Goal: Transaction & Acquisition: Purchase product/service

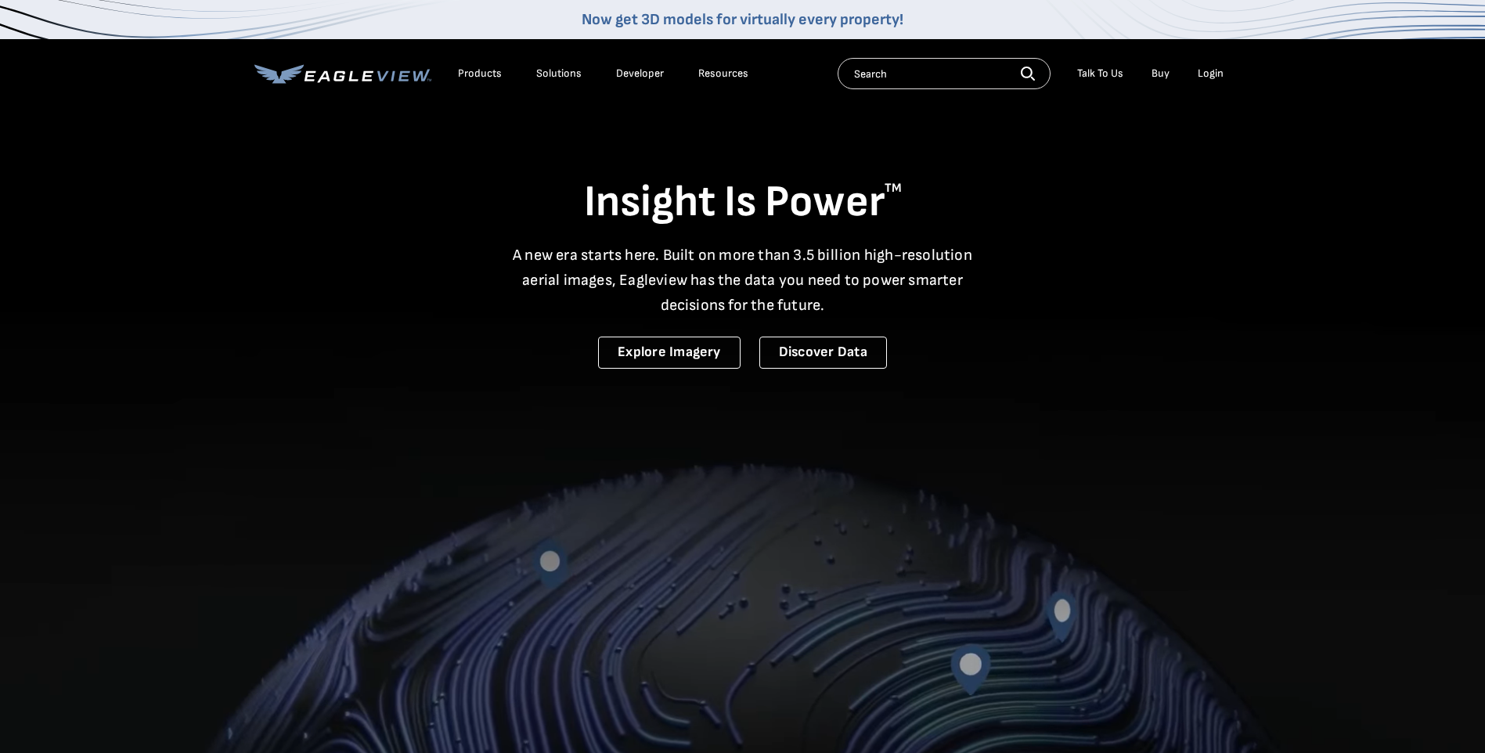
click at [1212, 80] on div "Login" at bounding box center [1210, 74] width 26 height 14
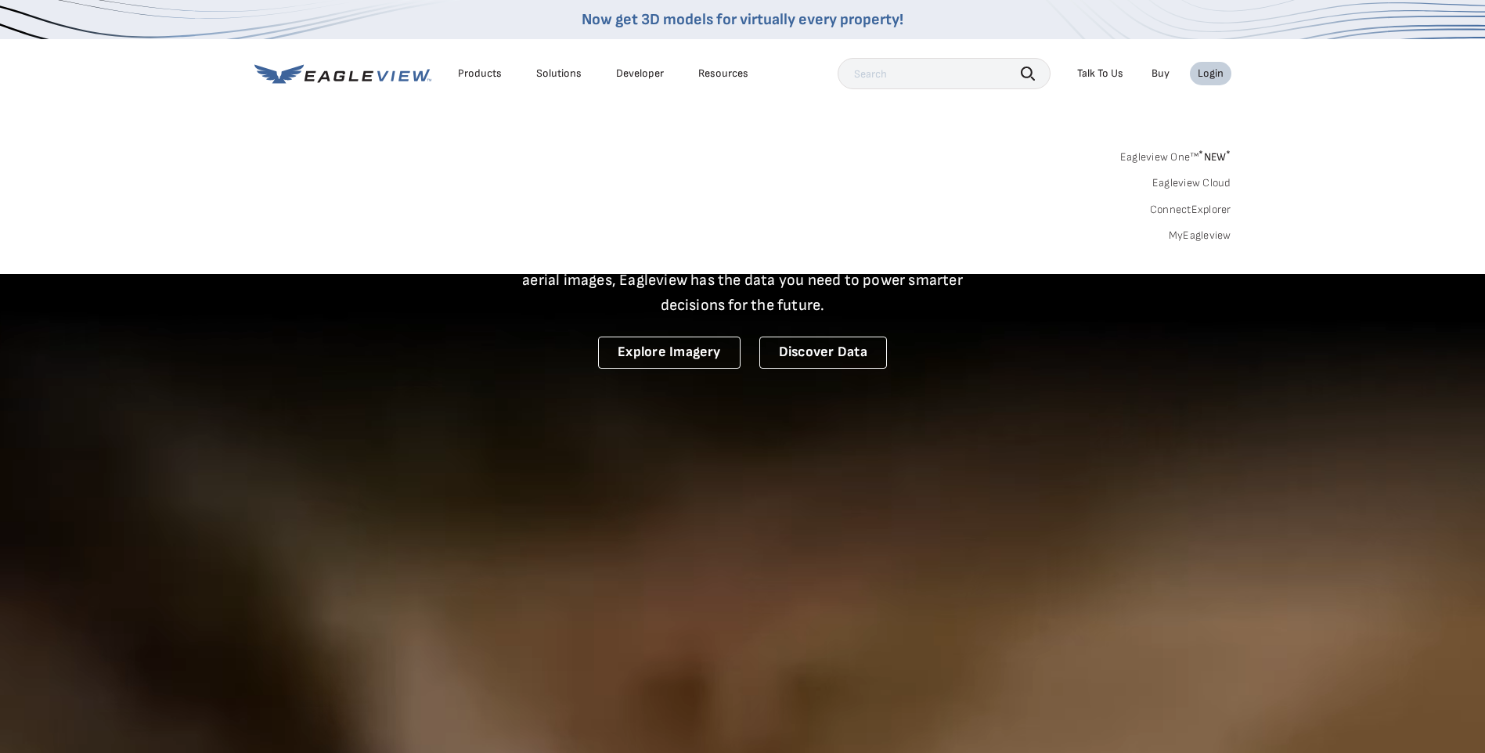
click at [1212, 70] on div "Login" at bounding box center [1210, 74] width 26 height 14
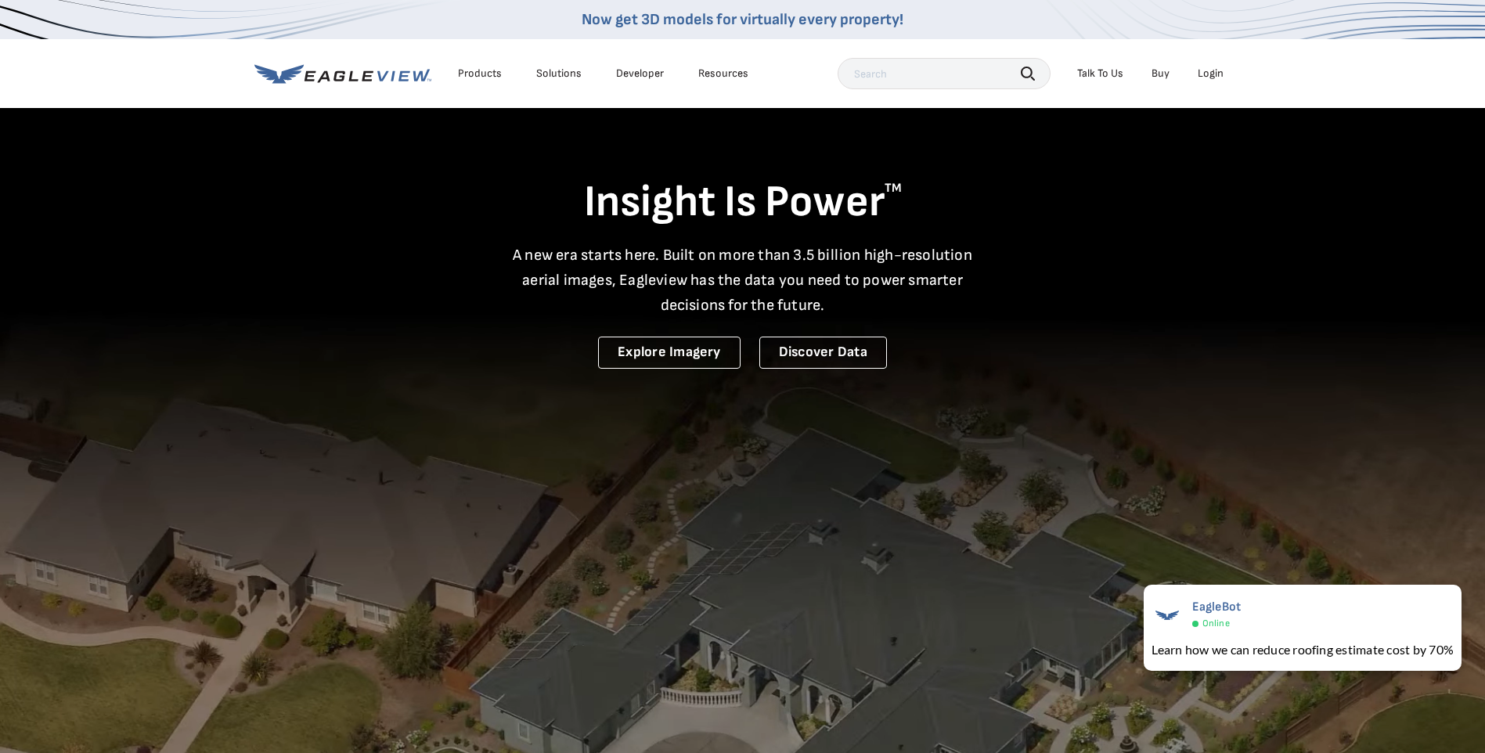
click at [1215, 67] on div "Login" at bounding box center [1210, 74] width 26 height 14
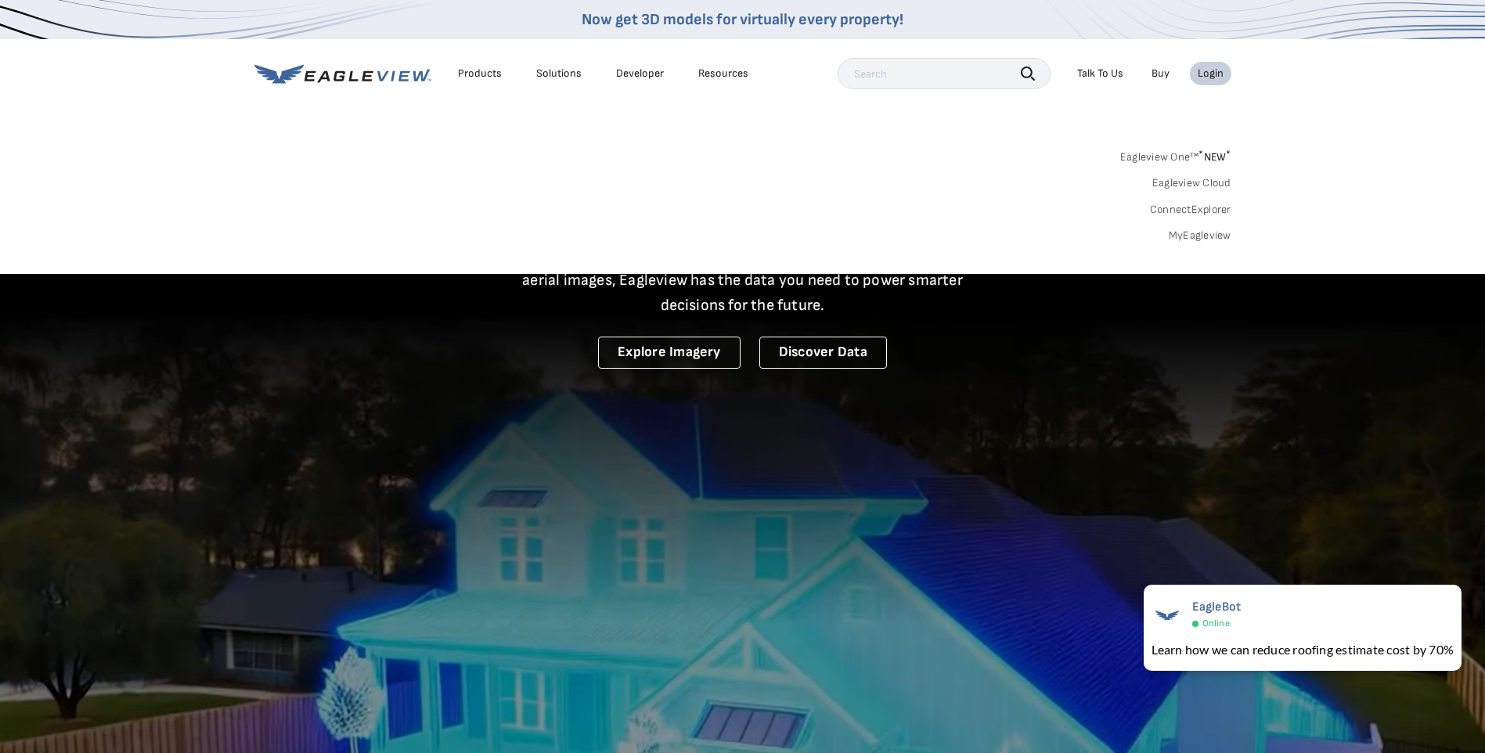
click at [1201, 236] on link "MyEagleview" at bounding box center [1199, 236] width 63 height 14
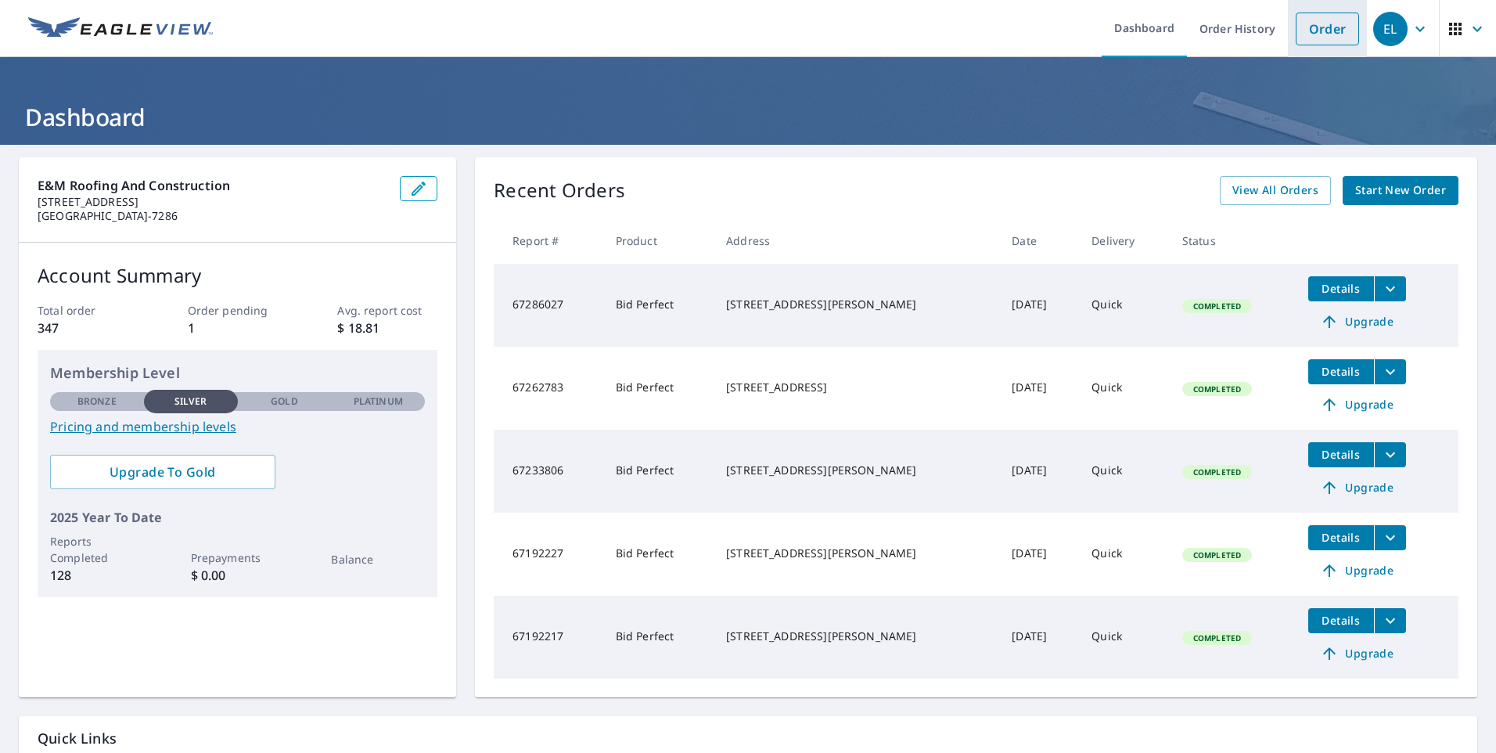
click at [1312, 25] on link "Order" at bounding box center [1327, 29] width 63 height 33
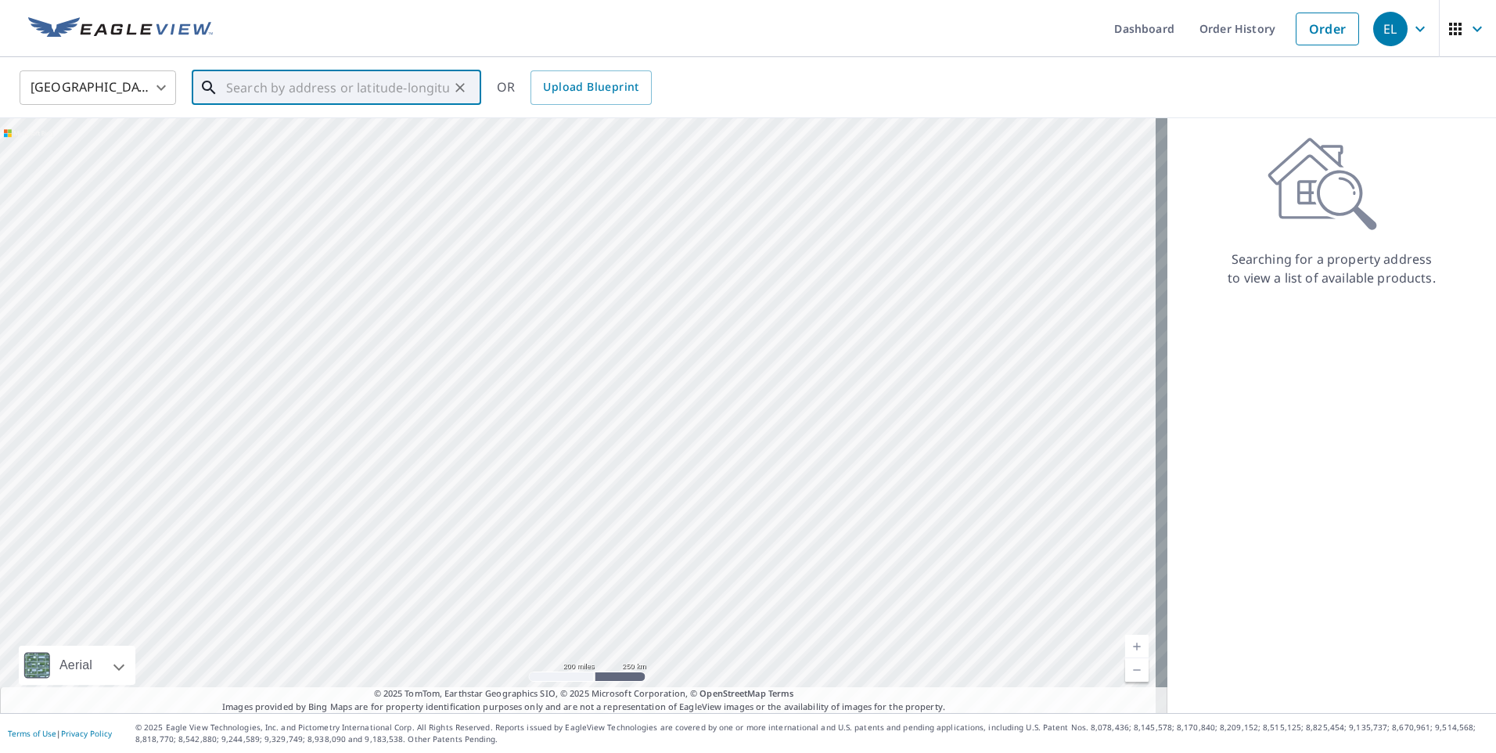
click at [291, 92] on input "text" at bounding box center [337, 88] width 223 height 44
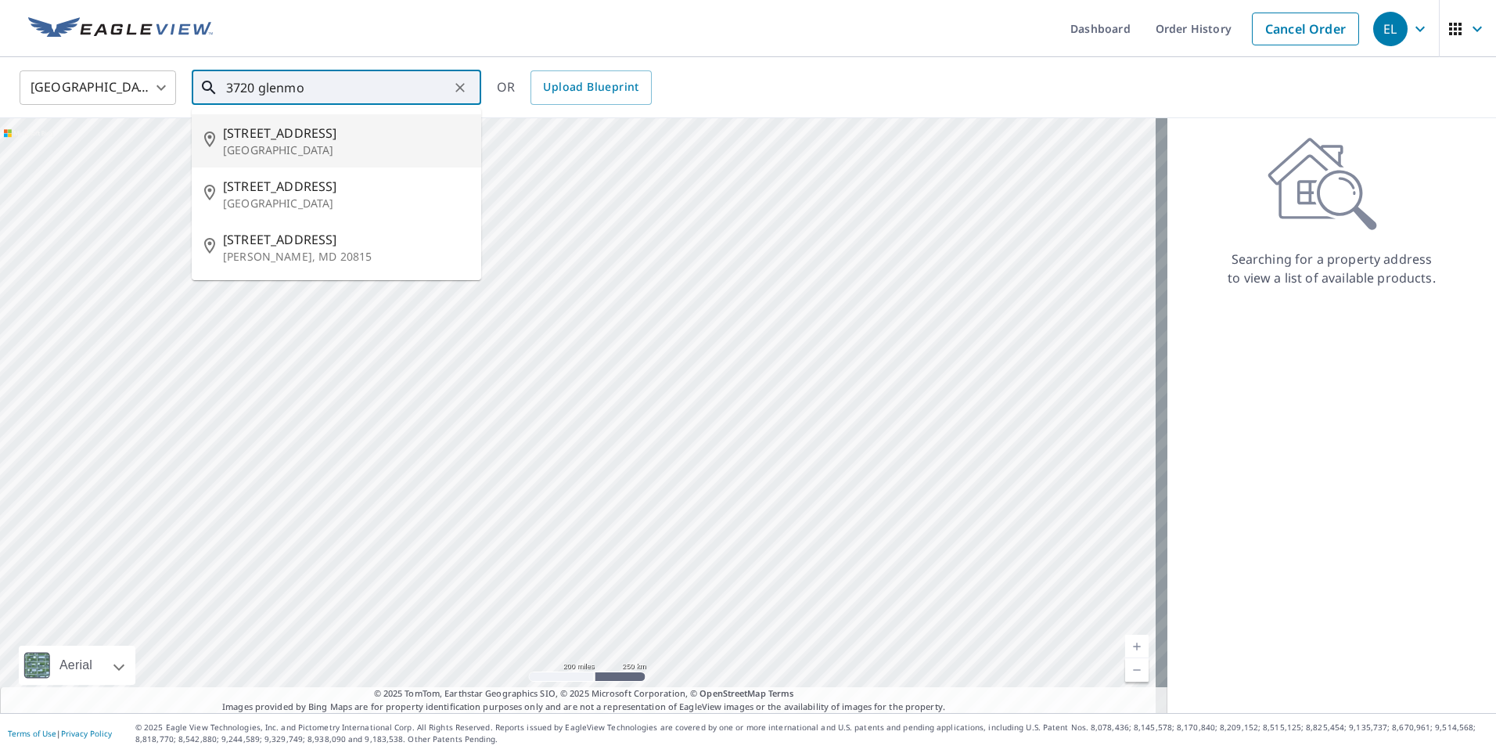
click at [272, 131] on span "[STREET_ADDRESS]" at bounding box center [346, 133] width 246 height 19
type input "[STREET_ADDRESS]"
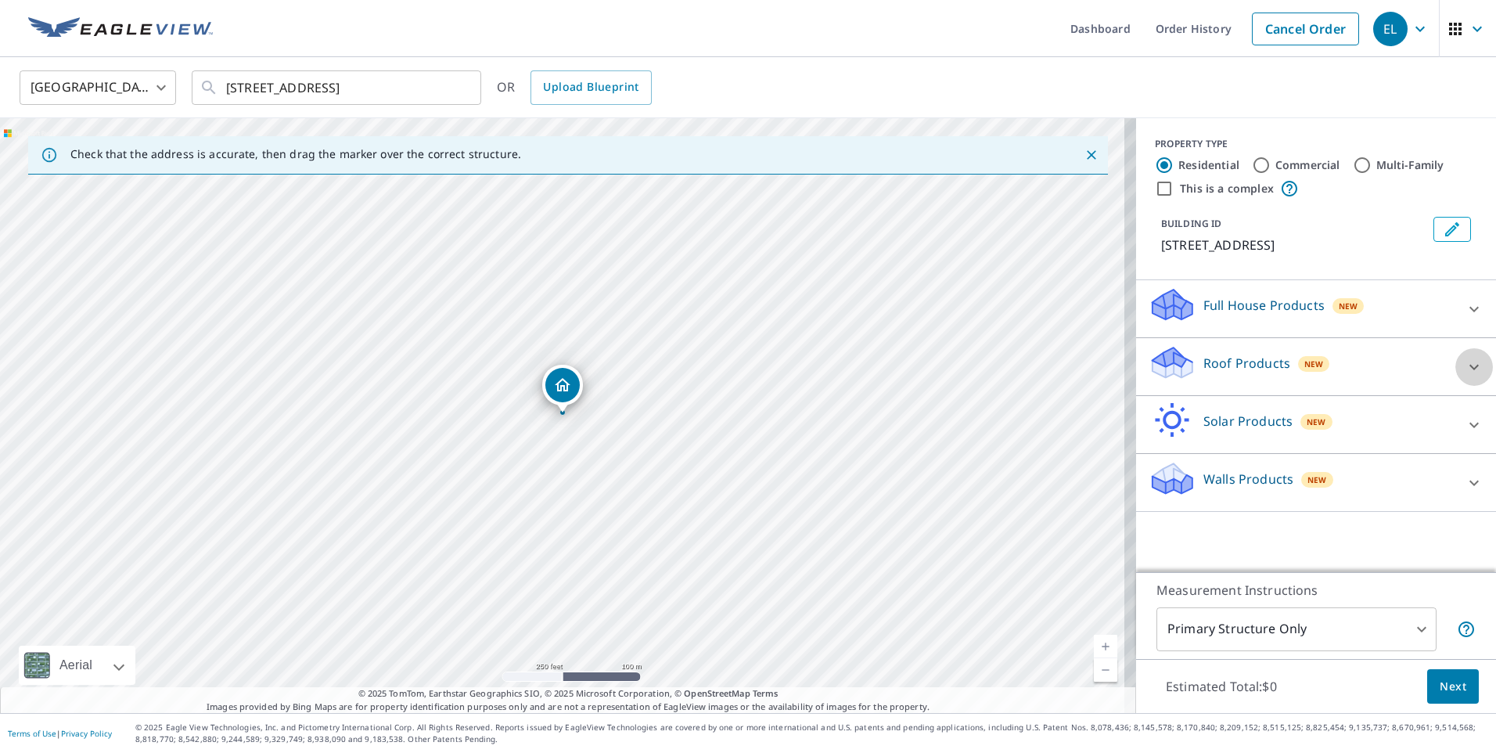
click at [1465, 367] on icon at bounding box center [1474, 367] width 19 height 19
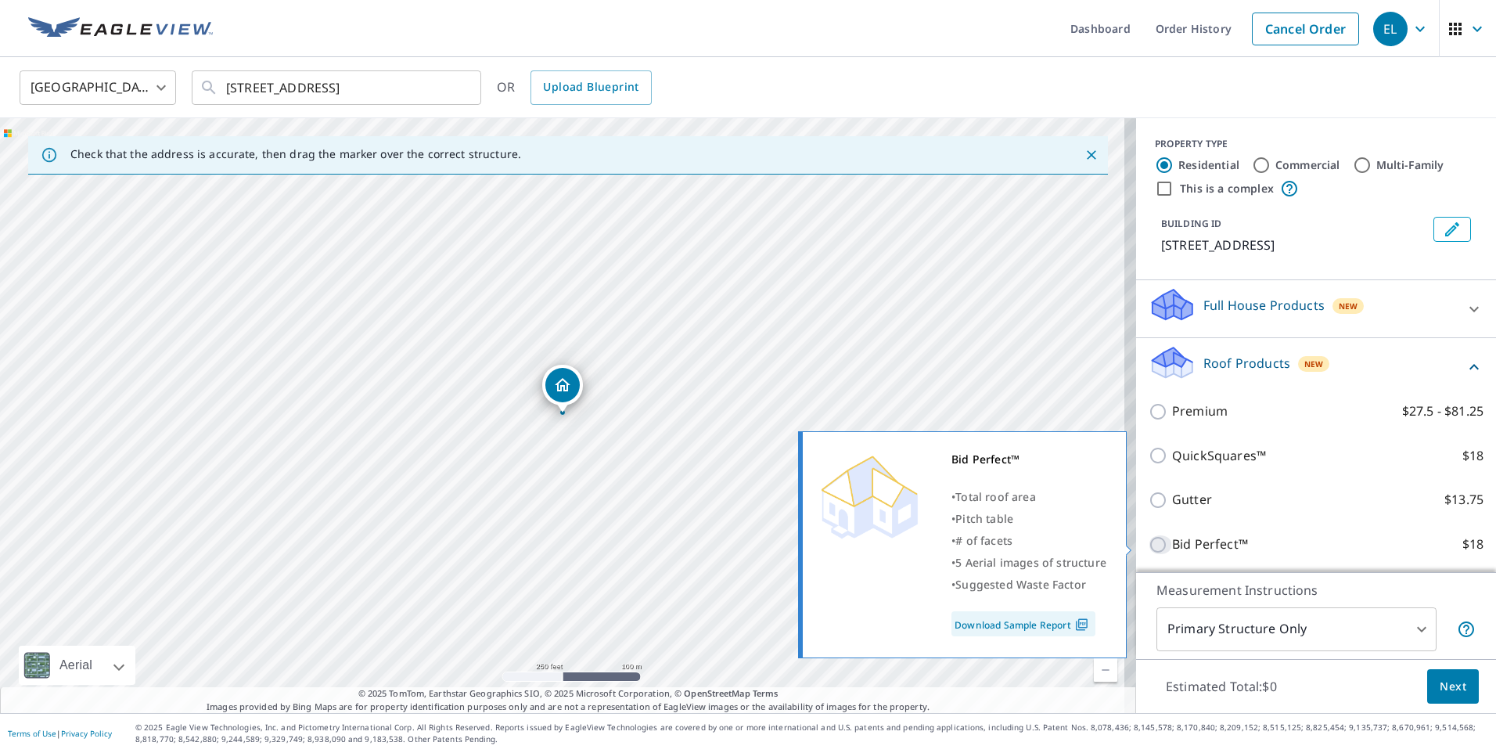
click at [1154, 545] on input "Bid Perfect™ $18" at bounding box center [1160, 544] width 23 height 19
checkbox input "true"
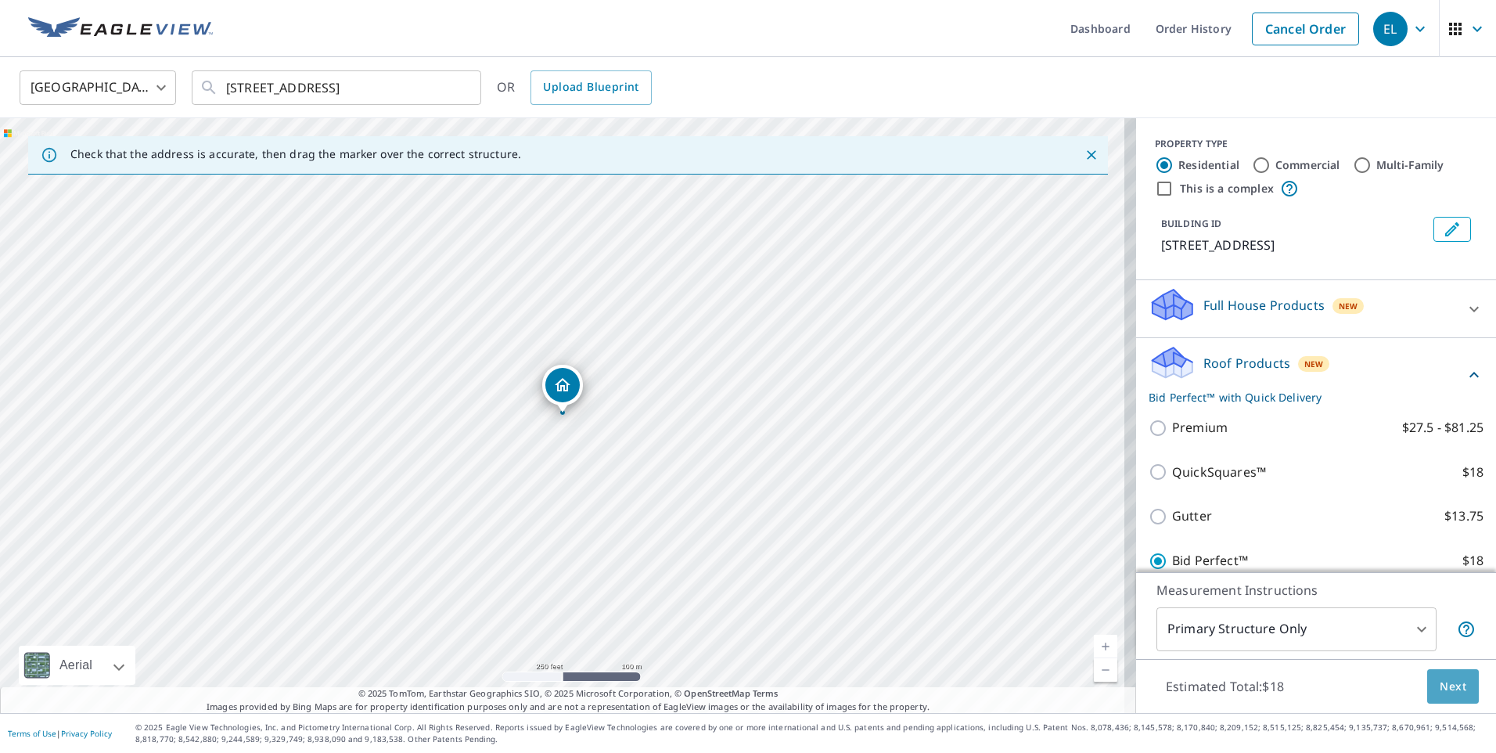
click at [1446, 685] on span "Next" at bounding box center [1453, 687] width 27 height 20
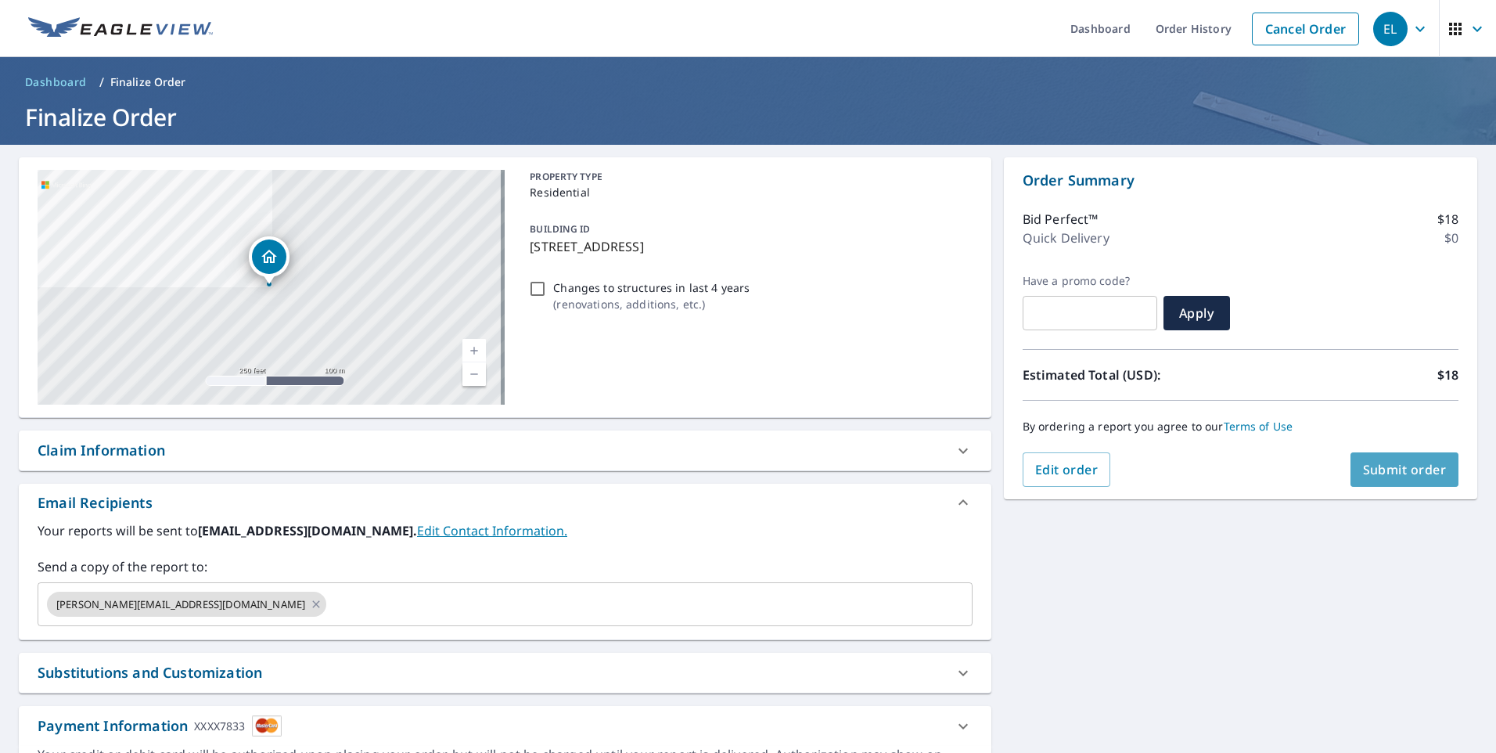
click at [1389, 464] on span "Submit order" at bounding box center [1405, 469] width 84 height 17
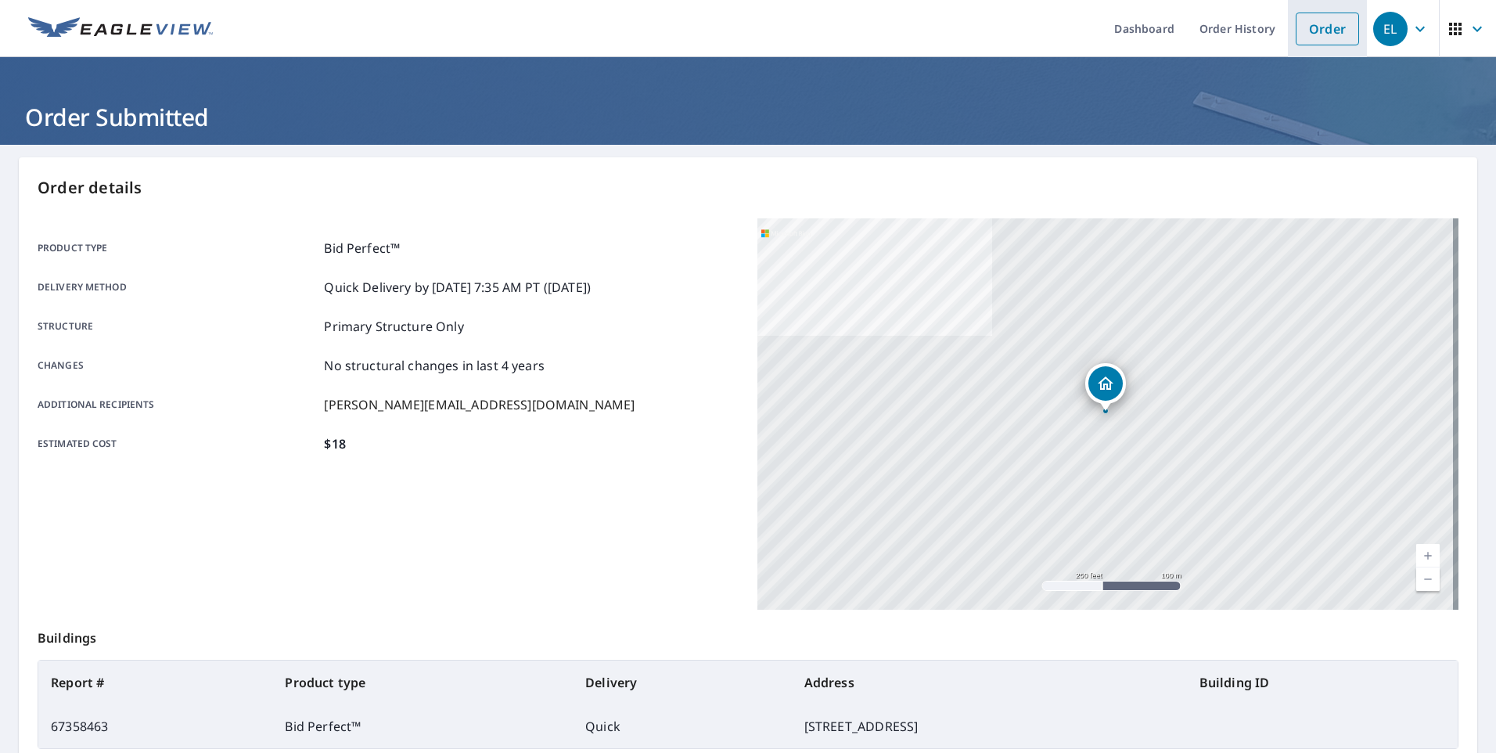
click at [1314, 33] on link "Order" at bounding box center [1327, 29] width 63 height 33
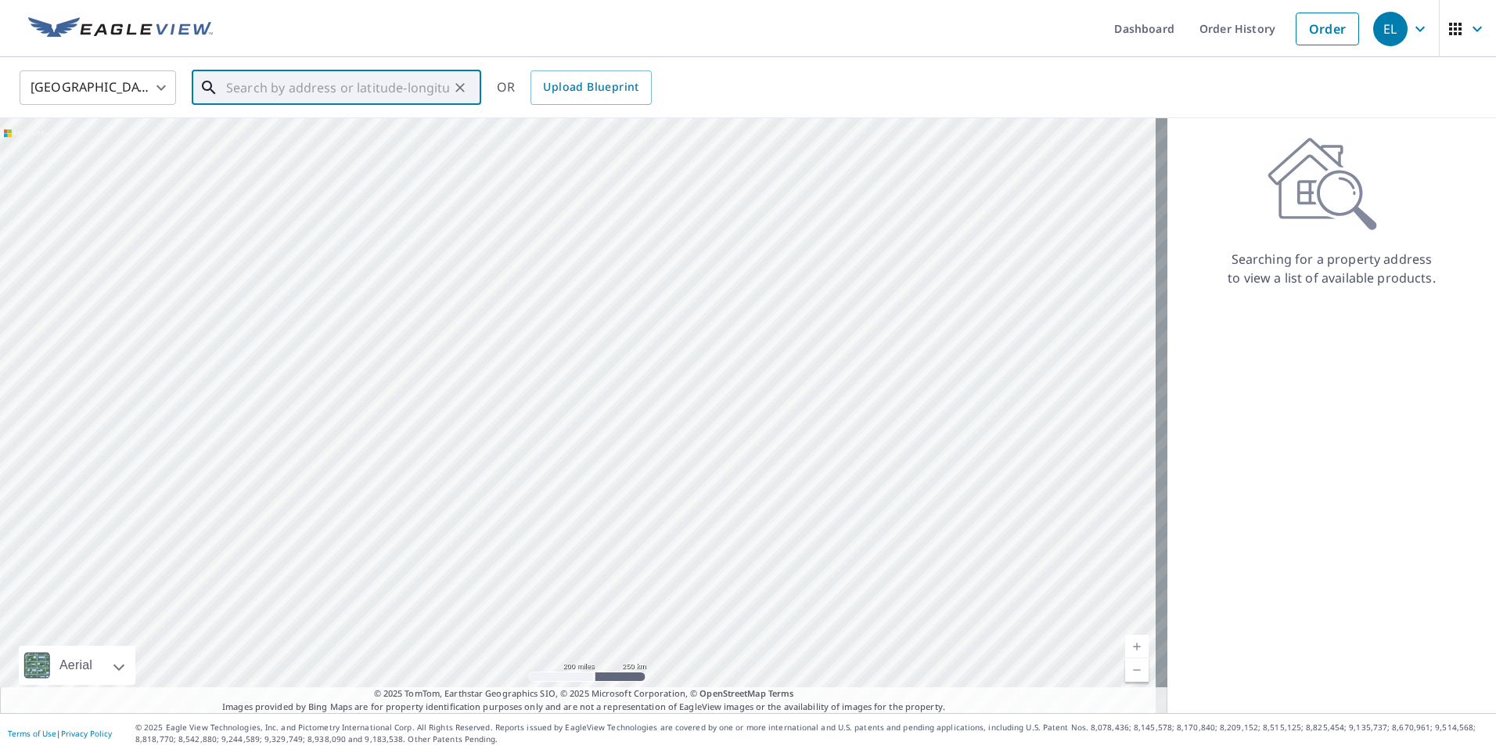
click at [330, 93] on input "text" at bounding box center [337, 88] width 223 height 44
click at [290, 135] on span "[STREET_ADDRESS]" at bounding box center [346, 133] width 246 height 19
type input "[STREET_ADDRESS]"
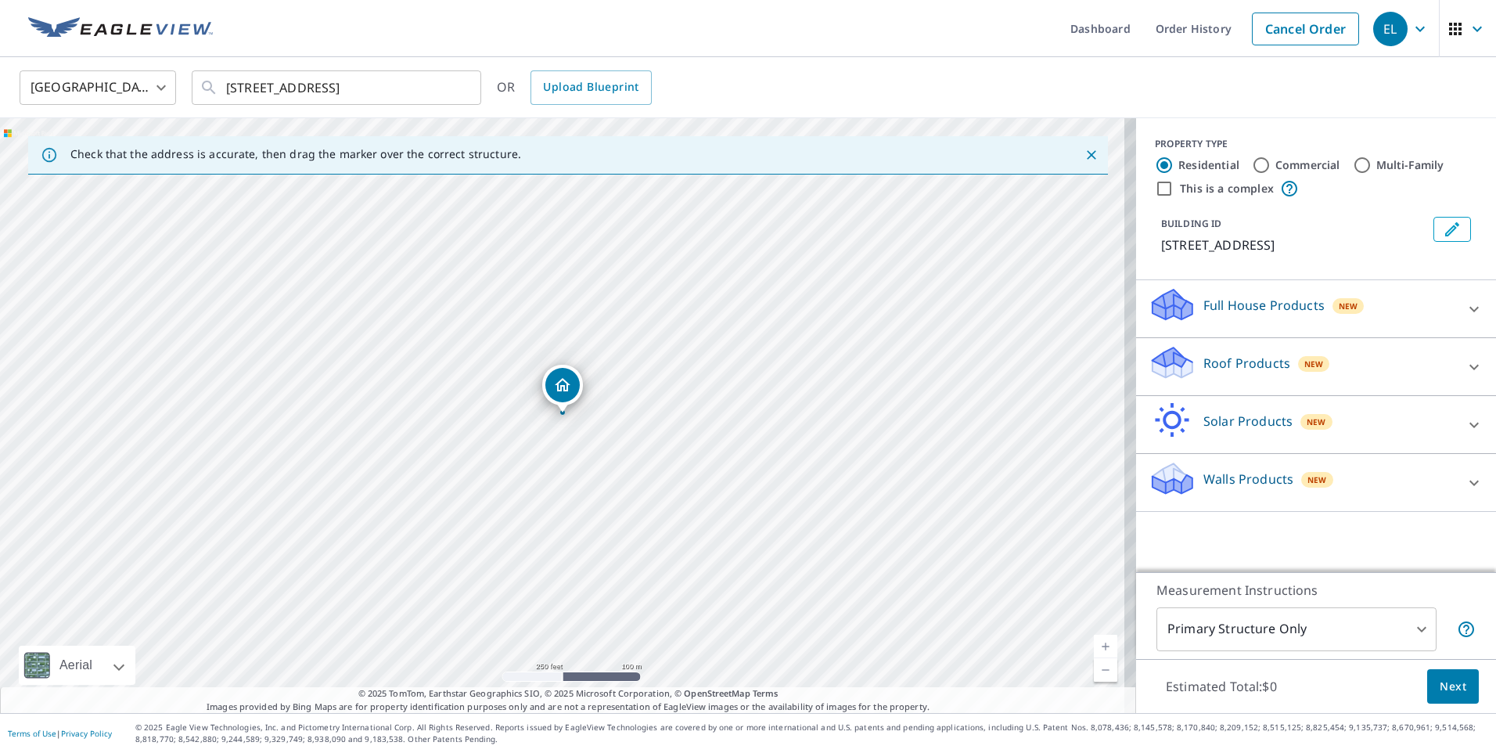
click at [1094, 642] on link "Current Level 17, Zoom In" at bounding box center [1105, 646] width 23 height 23
click at [1094, 642] on link "Current Level 18, Zoom In" at bounding box center [1105, 646] width 23 height 23
click at [1094, 642] on link "Current Level 19, Zoom In" at bounding box center [1105, 646] width 23 height 23
click at [1465, 367] on icon at bounding box center [1474, 367] width 19 height 19
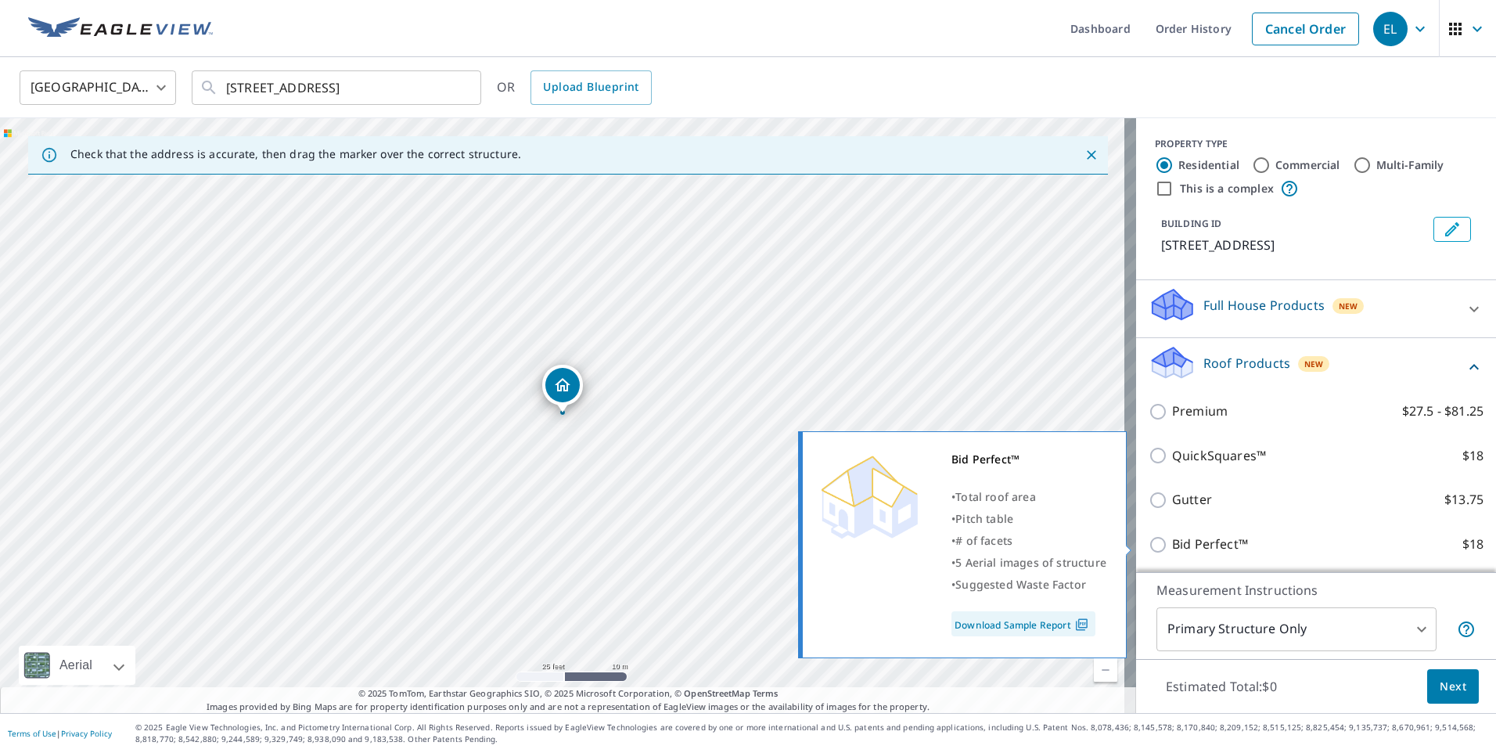
click at [1150, 543] on input "Bid Perfect™ $18" at bounding box center [1160, 544] width 23 height 19
checkbox input "true"
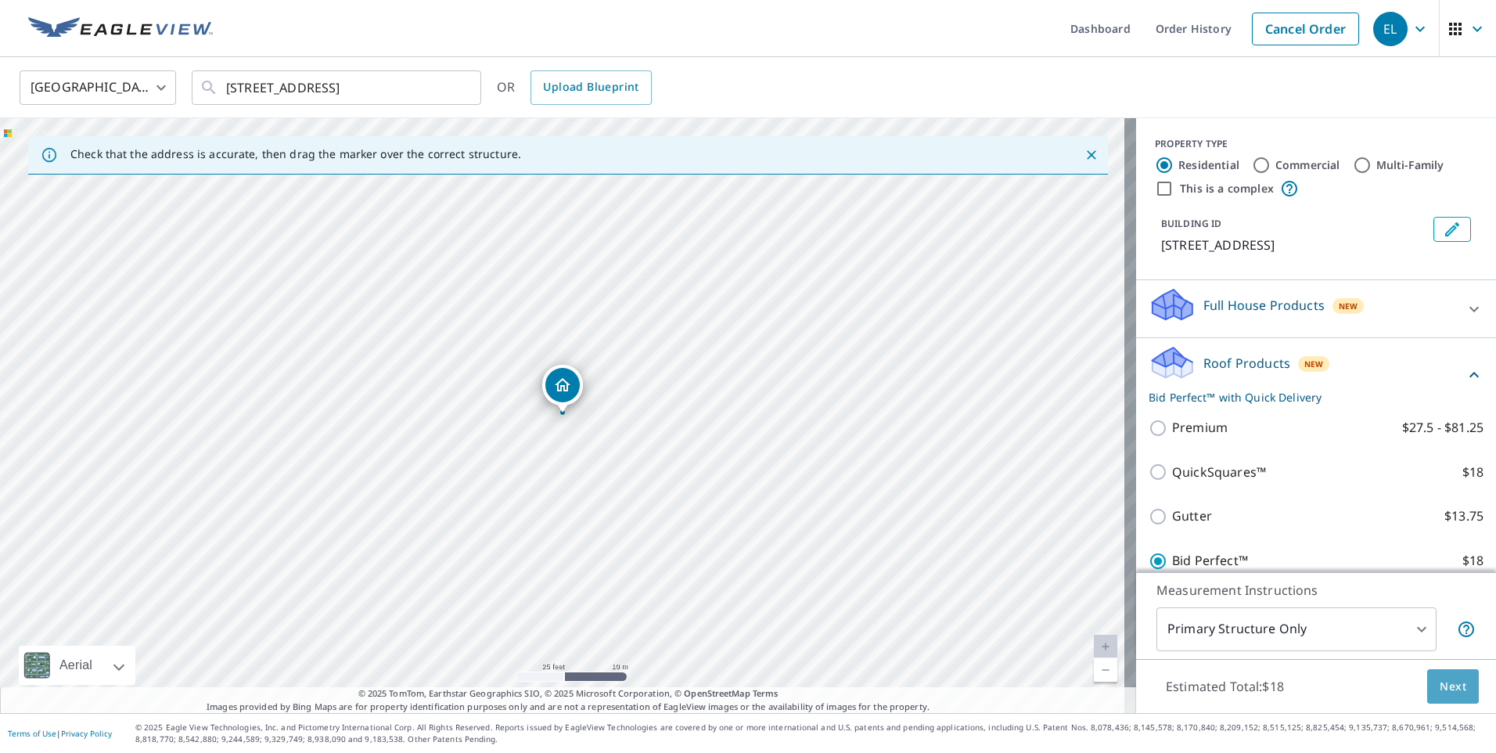
click at [1442, 678] on span "Next" at bounding box center [1453, 687] width 27 height 20
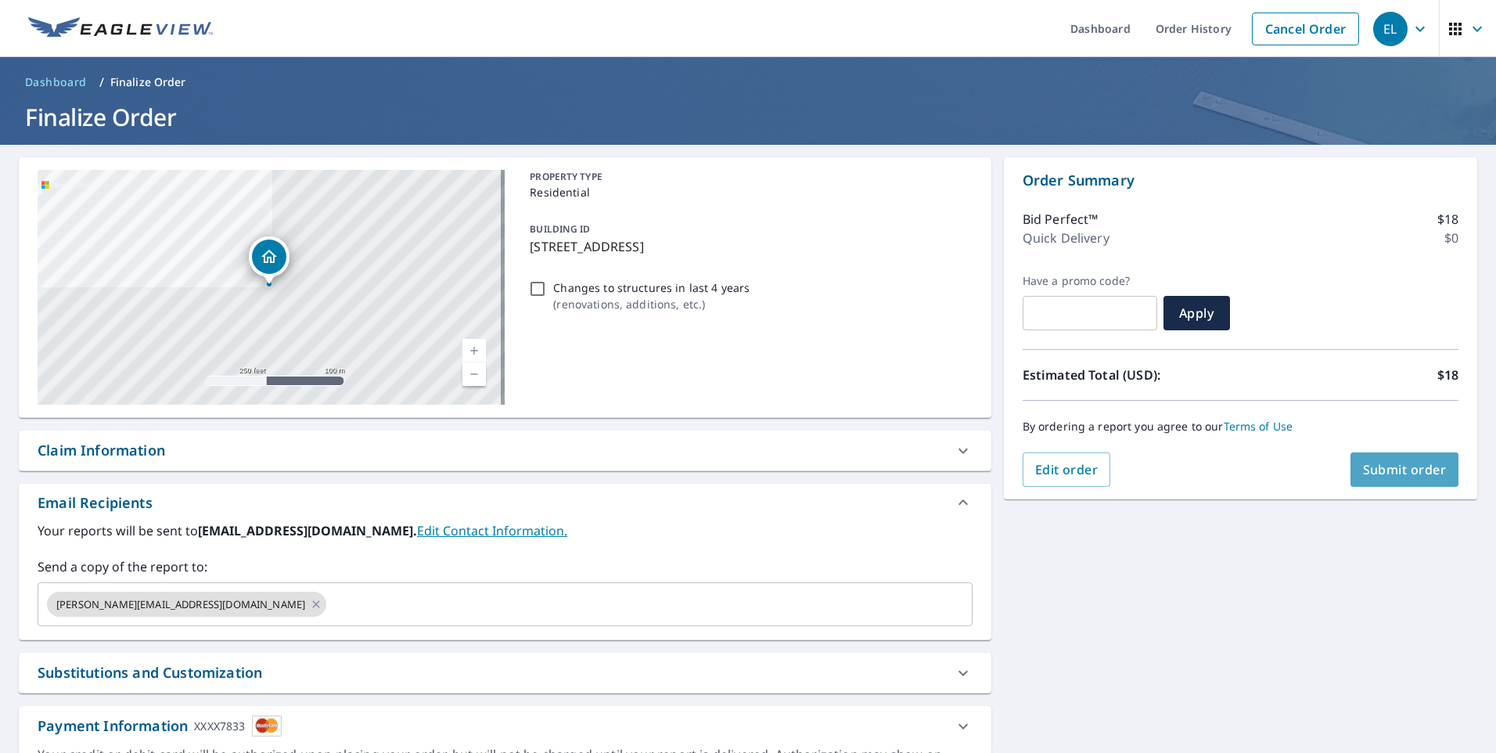
click at [1396, 470] on span "Submit order" at bounding box center [1405, 469] width 84 height 17
